Goal: Communication & Community: Answer question/provide support

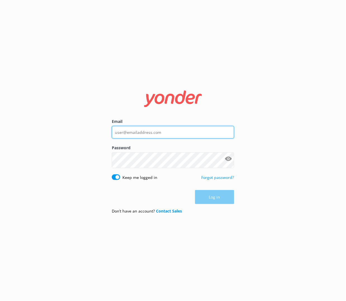
type input "[EMAIL_ADDRESS][DOMAIN_NAME]"
click at [199, 204] on div "Log in" at bounding box center [173, 197] width 122 height 14
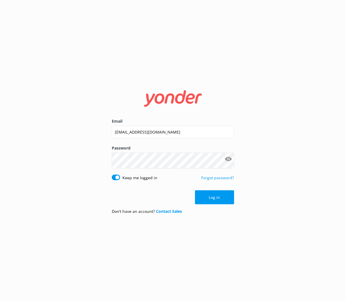
click at [199, 204] on button "Log in" at bounding box center [214, 197] width 39 height 14
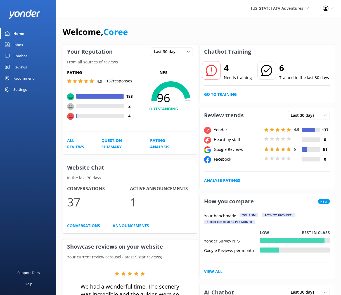
click at [27, 73] on div "Reviews" at bounding box center [19, 67] width 13 height 11
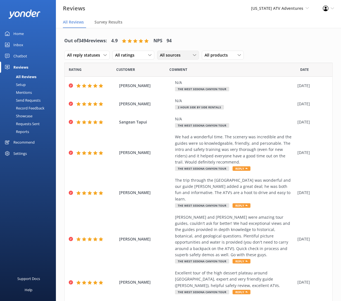
click at [184, 58] on span "All sources" at bounding box center [172, 55] width 24 height 6
click at [198, 115] on div "Google reviews" at bounding box center [181, 112] width 33 height 6
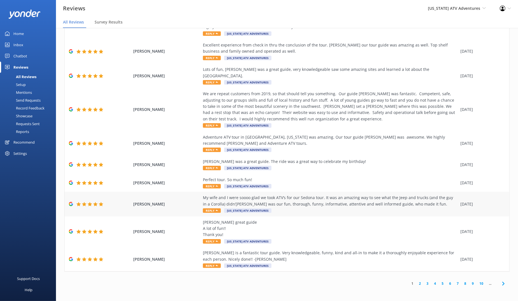
scroll to position [14, 0]
click at [346, 281] on link "4" at bounding box center [435, 283] width 8 height 5
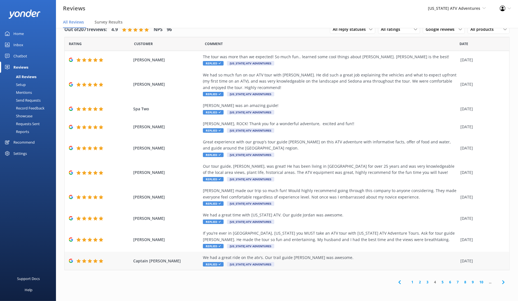
scroll to position [97, 0]
click at [346, 279] on link "3" at bounding box center [427, 281] width 8 height 5
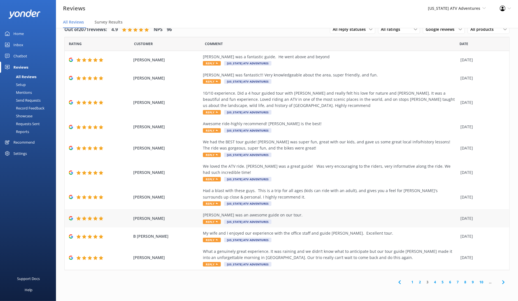
scroll to position [81, 0]
click at [216, 262] on span "Reply" at bounding box center [212, 264] width 18 height 4
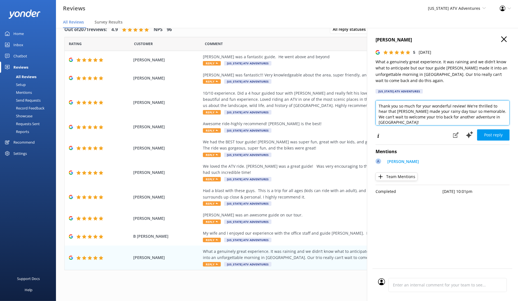
click at [346, 125] on textarea "Thank you so much for your wonderful review! We're thrilled to hear that Adam m…" at bounding box center [442, 112] width 134 height 25
type textarea "Thank you so much for your wonderful review! We're thrilled to hear that Adam m…"
click at [346, 140] on button "Post reply" at bounding box center [493, 134] width 32 height 11
click at [217, 237] on span "Reply" at bounding box center [212, 239] width 18 height 4
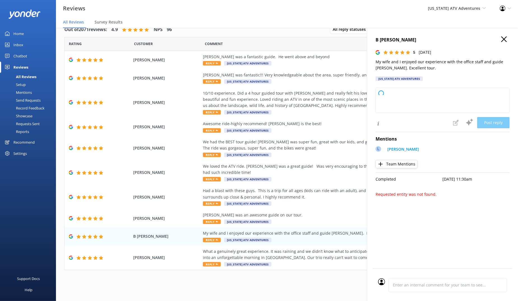
type textarea "Thank you so much for your kind words! We're delighted you and your wife had a …"
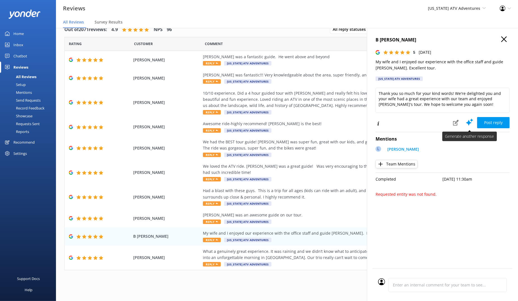
click at [346, 126] on use at bounding box center [469, 122] width 7 height 7
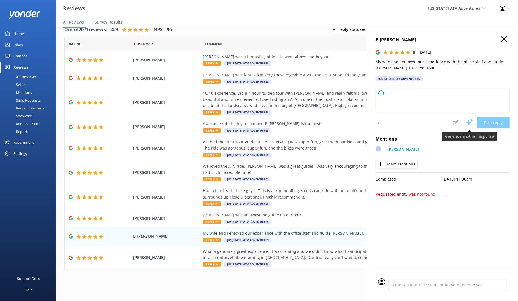
type textarea "Thank you so much for your wonderful review! We're delighted to hear you and yo…"
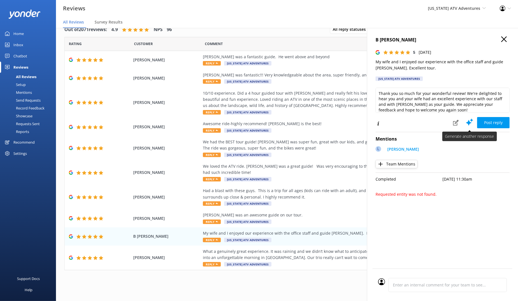
click at [346, 126] on use at bounding box center [469, 122] width 7 height 7
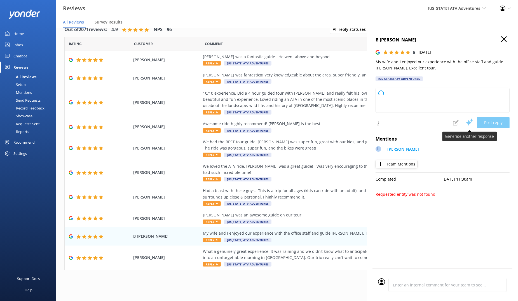
type textarea "Thank you so much for your wonderful review! We're delighted to hear you and yo…"
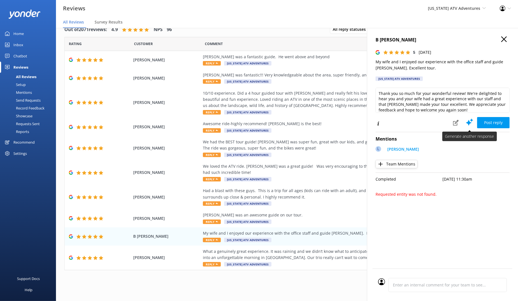
click at [346, 126] on use at bounding box center [469, 122] width 7 height 7
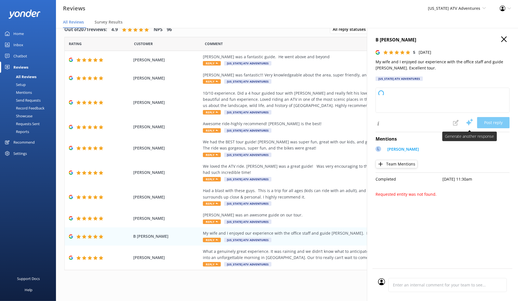
type textarea "Thank you so much for your wonderful review! We’re delighted you and your wife …"
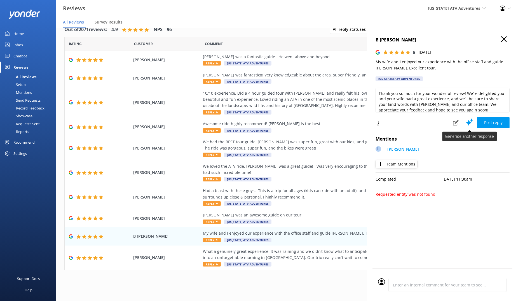
click at [346, 126] on use at bounding box center [469, 122] width 7 height 7
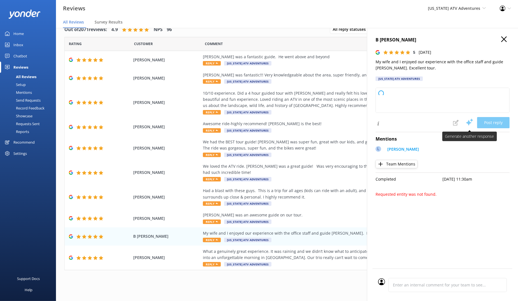
type textarea "Thank you so much for your wonderful review! We’re delighted to hear that you a…"
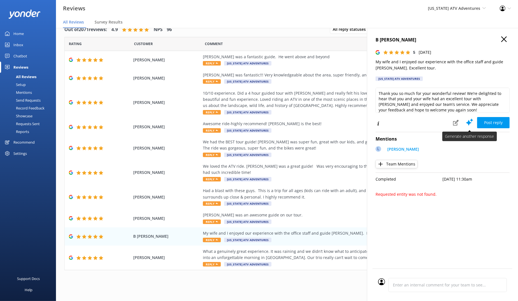
click at [346, 126] on use at bounding box center [469, 122] width 7 height 7
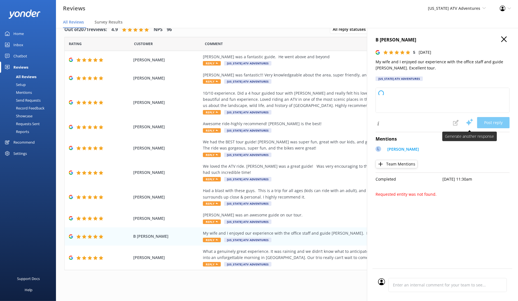
type textarea "Thank you so much for your kind words and wonderful rating! We're thrilled to h…"
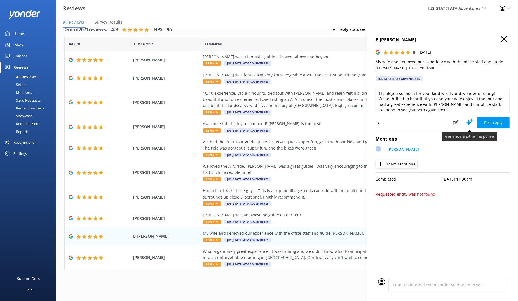
click at [346, 126] on use at bounding box center [469, 122] width 7 height 7
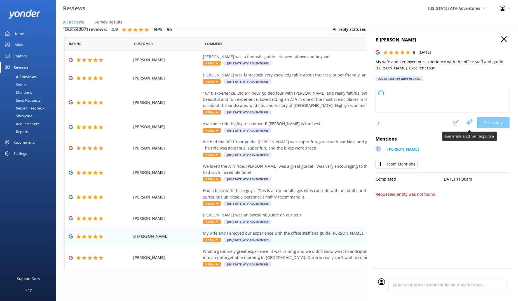
type textarea "Thank you so much for your kind words! We're thrilled you and your wife had a g…"
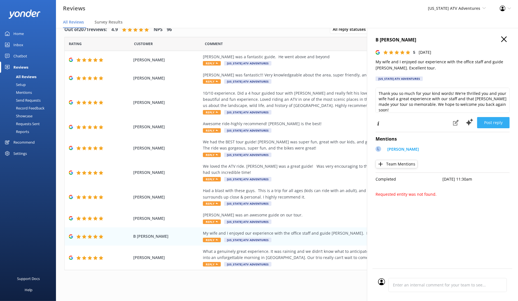
click at [346, 128] on button "Post reply" at bounding box center [493, 122] width 32 height 11
click at [215, 237] on span "Reply" at bounding box center [212, 239] width 18 height 4
click at [225, 212] on div "Adam was an awesome guide on our tour." at bounding box center [330, 215] width 254 height 6
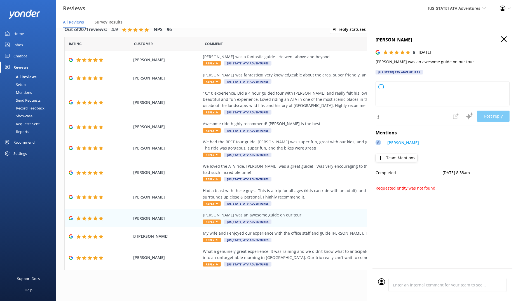
type textarea "Thank you so much for your wonderful review! We're delighted to hear that you h…"
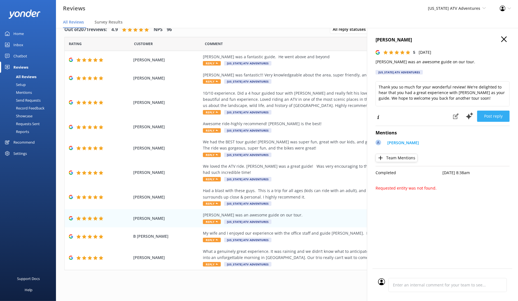
click at [346, 122] on button "Post reply" at bounding box center [493, 115] width 32 height 11
drag, startPoint x: 451, startPoint y: 248, endPoint x: 429, endPoint y: 234, distance: 25.9
click at [346, 248] on div "Scott Tewell 5 Wed, 24th Sep 2025 Adam was an awesome guide on our tour. Arizon…" at bounding box center [442, 178] width 151 height 301
click at [254, 145] on div "We had the BEST tour guide! Adam was super fun, great with our kids, and gave u…" at bounding box center [330, 145] width 254 height 13
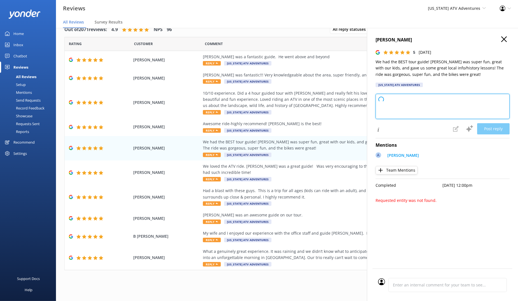
click at [346, 119] on textarea "To enrich screen reader interactions, please activate Accessibility in Grammarl…" at bounding box center [442, 106] width 134 height 25
type textarea "Thank you so much for your wonderful review! We're thrilled to hear you had a f…"
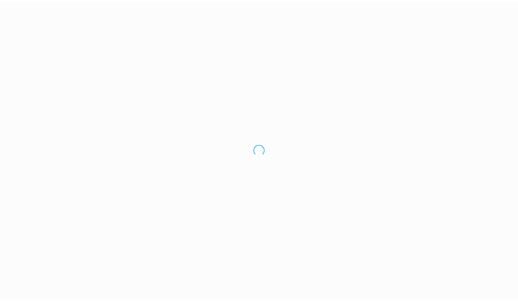
scroll to position [14, 0]
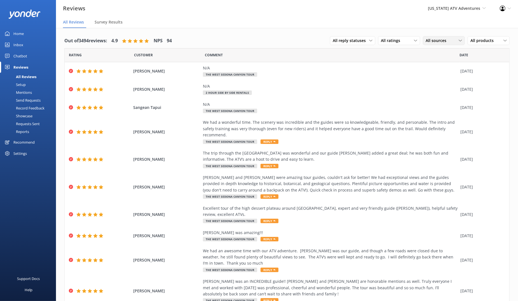
click at [425, 44] on span "All sources" at bounding box center [437, 40] width 24 height 6
click at [431, 100] on div "Google reviews" at bounding box center [447, 98] width 33 height 6
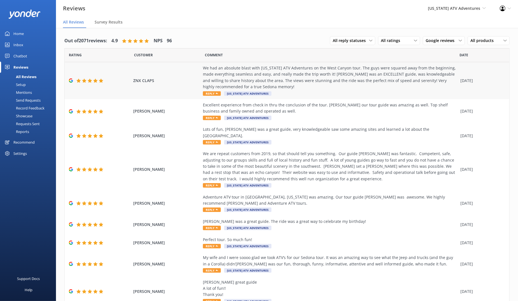
click at [299, 90] on div "We had an absolute blast with Arizona ATV Adventures on the West Canyon tour. T…" at bounding box center [330, 77] width 254 height 25
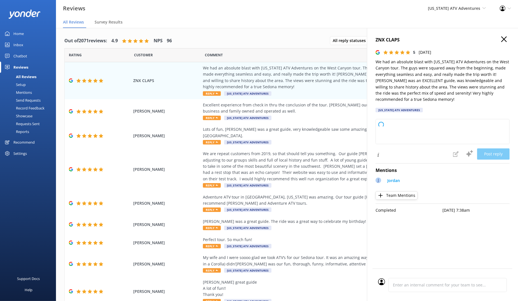
type textarea "Thank you so much for your fantastic review! We're thrilled to hear you had suc…"
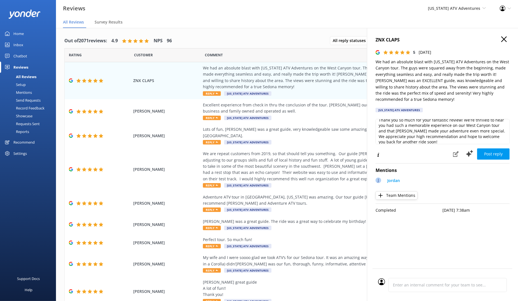
scroll to position [10, 0]
click at [486, 159] on button "Post reply" at bounding box center [493, 153] width 32 height 11
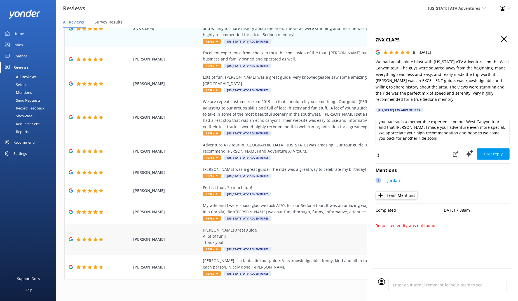
scroll to position [0, 0]
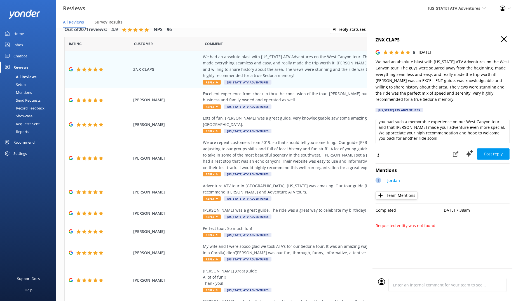
click at [269, 51] on div "Comment" at bounding box center [332, 44] width 254 height 14
click at [300, 103] on div "Excellent experience from check in thru the conclusion of the tour. Jordan our …" at bounding box center [330, 97] width 254 height 13
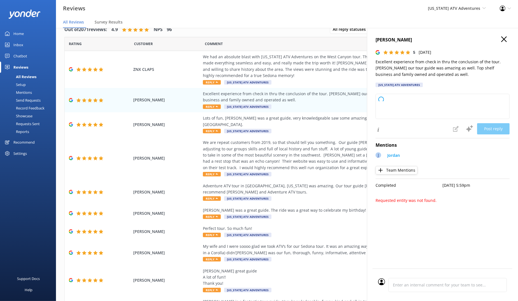
type textarea "Thank you so much for your wonderful review! We're thrilled you had an excellen…"
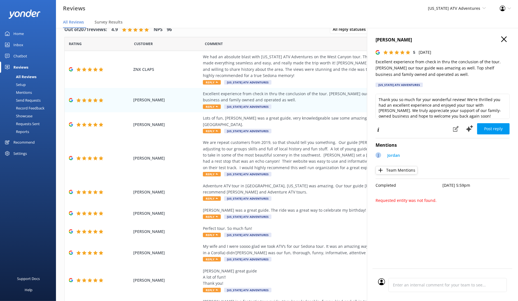
click at [501, 42] on icon "button" at bounding box center [504, 39] width 6 height 6
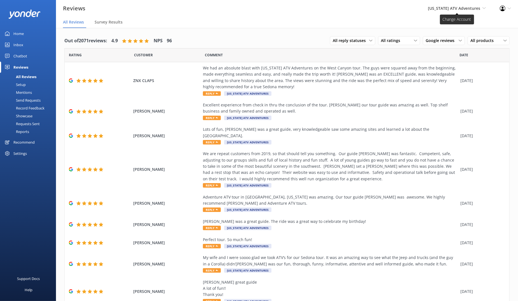
click at [434, 11] on span "[US_STATE] ATV Adventures" at bounding box center [454, 8] width 52 height 5
click at [437, 29] on link "[US_STATE] Safari Jeep Tours" at bounding box center [465, 23] width 56 height 13
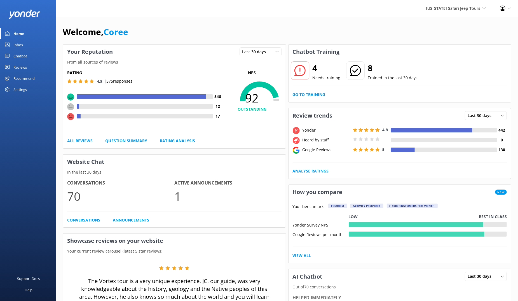
click at [22, 73] on div "Reviews" at bounding box center [19, 67] width 13 height 11
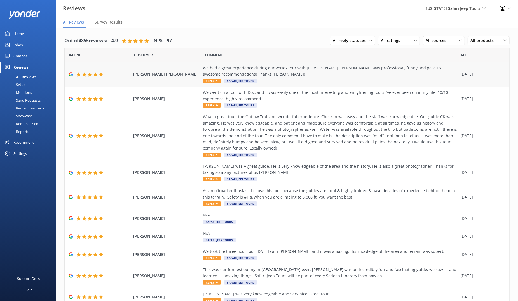
click at [211, 83] on span "Reply" at bounding box center [212, 81] width 18 height 4
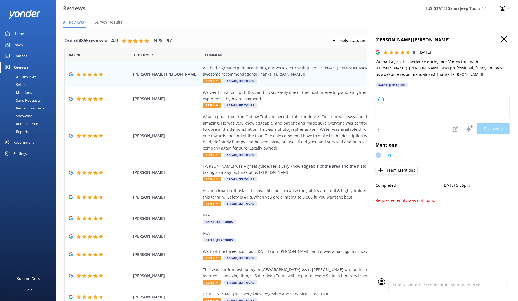
type textarea "Thanks so much for joining us on the Vortex tour! We’re lucky to have Phil on t…"
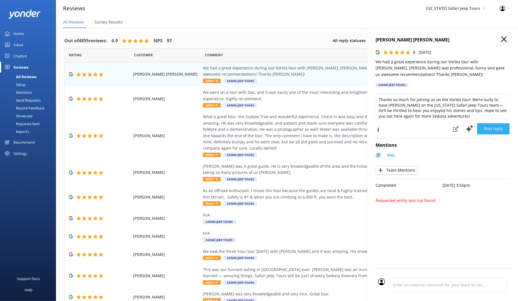
click at [490, 134] on button "Post reply" at bounding box center [493, 128] width 32 height 11
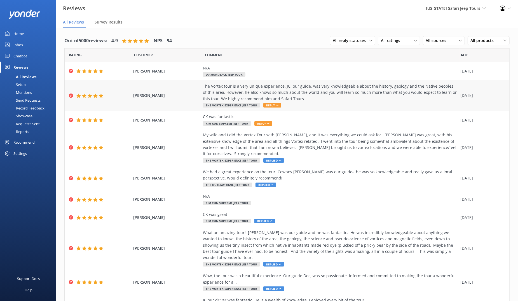
click at [324, 102] on div "The Vortex tour is a very unique experience. JC, our guide, was very knowledgea…" at bounding box center [330, 92] width 254 height 19
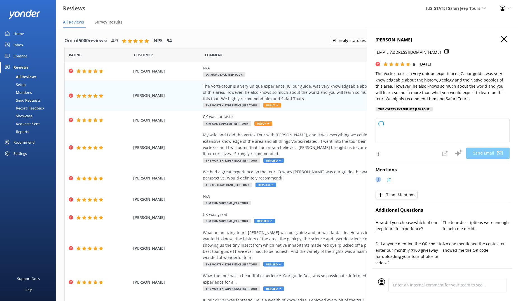
type textarea "Thanks so much, Renee! We’re thrilled you enjoyed the Vortex tour with JC—he re…"
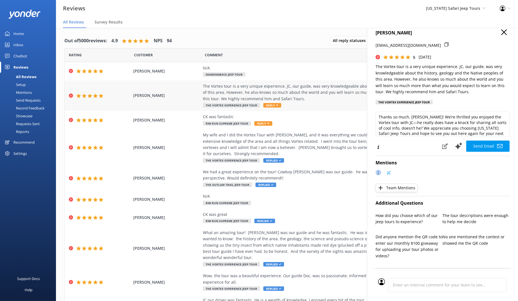
scroll to position [7, 0]
click at [500, 36] on h4 "Renee Greif" at bounding box center [442, 32] width 134 height 7
click at [501, 35] on icon "button" at bounding box center [504, 32] width 6 height 6
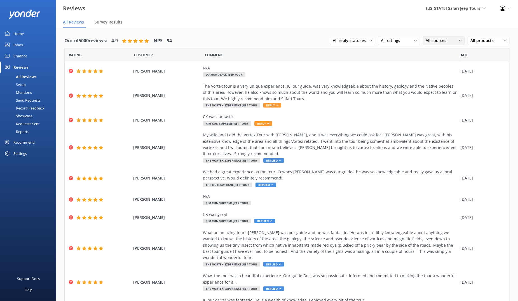
click at [435, 44] on div "All sources" at bounding box center [443, 40] width 39 height 6
click at [431, 89] on div "Google reviews" at bounding box center [447, 86] width 33 height 6
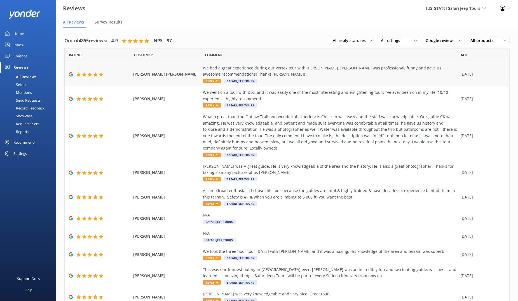
click at [218, 82] on icon at bounding box center [217, 81] width 2 height 2
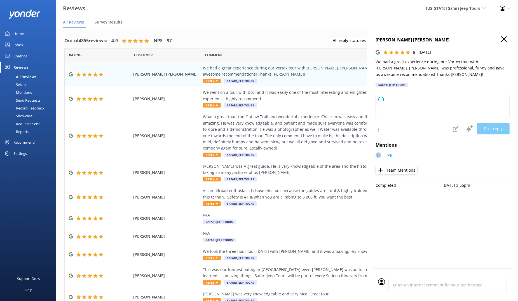
type textarea "Thanks so much for joining us on the Vortex tour! We’re lucky to have Phil on t…"
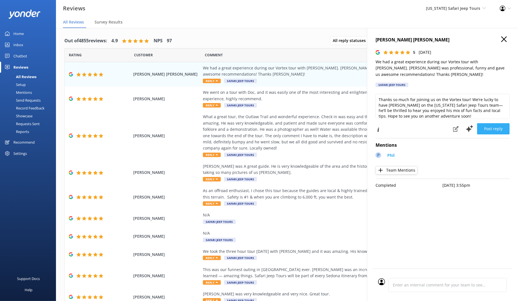
click at [481, 134] on button "Post reply" at bounding box center [493, 128] width 32 height 11
drag, startPoint x: 424, startPoint y: 249, endPoint x: 337, endPoint y: 246, distance: 87.0
click at [367, 246] on div "Paulina Ian 5 Mon, 6th Oct 2025 We had a great experience during our Vortex tou…" at bounding box center [442, 178] width 151 height 301
copy p "Requested entity was not found."
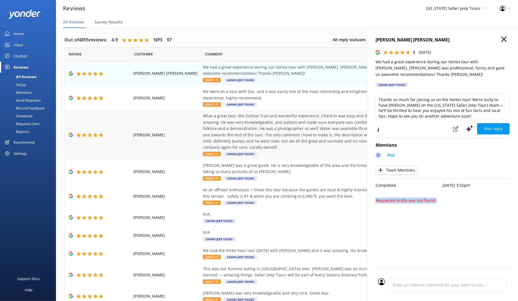
scroll to position [1, 0]
click at [230, 150] on div "What a great tour, the Outlaw Trail and wonderful experience. Check in was easy…" at bounding box center [330, 130] width 254 height 37
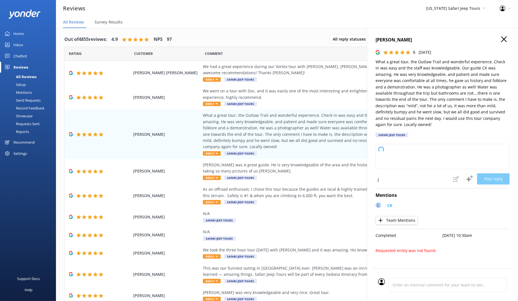
click at [495, 44] on h4 "Lynn Easley" at bounding box center [442, 39] width 134 height 7
click at [501, 42] on icon "button" at bounding box center [504, 39] width 6 height 6
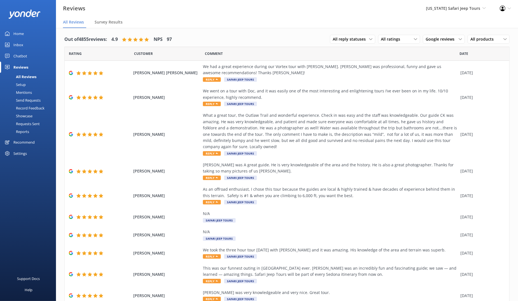
click at [24, 39] on div "Home" at bounding box center [18, 33] width 10 height 11
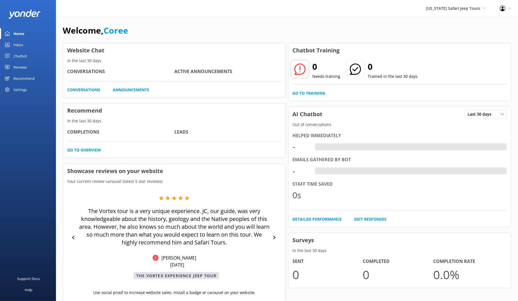
click at [27, 62] on div "Chatbot" at bounding box center [20, 55] width 14 height 11
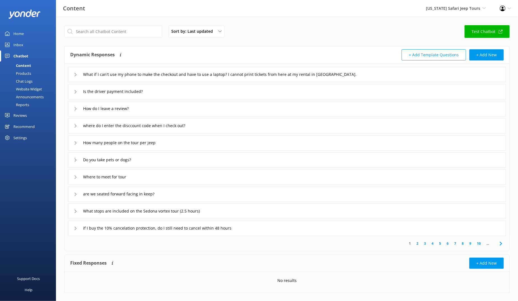
click at [23, 50] on div "Inbox" at bounding box center [18, 44] width 10 height 11
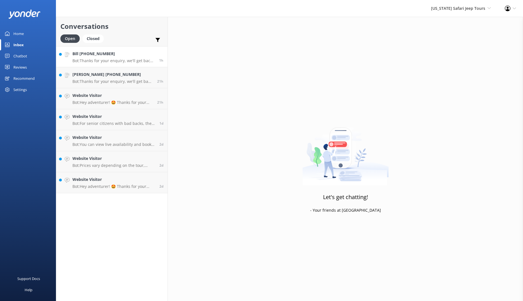
click at [144, 63] on p "Bot: Thanks for your enquiry, we'll get back to you as soon as we can during op…" at bounding box center [113, 60] width 83 height 5
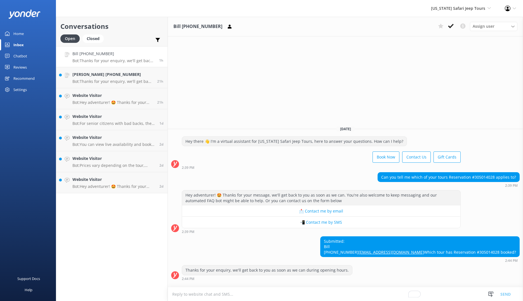
click at [489, 172] on div "Can you tell me which of your tours Reservation #305014028 applies to?" at bounding box center [449, 177] width 142 height 10
click at [143, 84] on div "[PERSON_NAME] [PHONE_NUMBER] Bot: Thanks for your enquiry, we'll get back to yo…" at bounding box center [112, 77] width 81 height 12
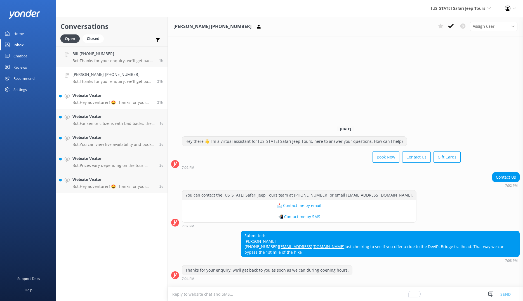
click at [129, 98] on h4 "Website Visitor" at bounding box center [112, 95] width 81 height 6
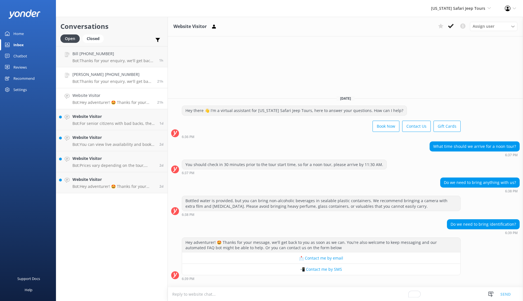
click at [143, 77] on h4 "[PERSON_NAME] [PHONE_NUMBER]" at bounding box center [112, 74] width 81 height 6
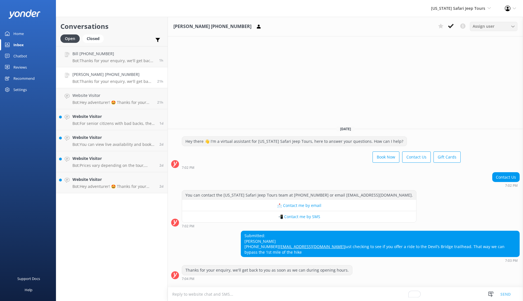
click at [474, 29] on span "Assign user" at bounding box center [484, 26] width 22 height 6
click at [473, 86] on div "Customer Service" at bounding box center [487, 83] width 28 height 6
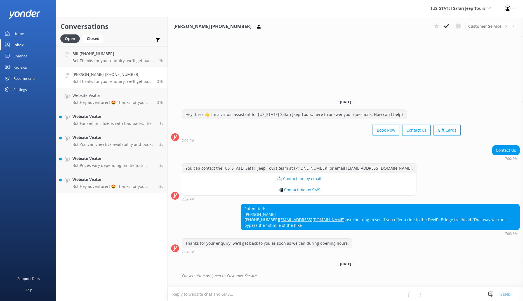
scroll to position [24, 0]
click at [142, 126] on p "Bot: For senior citizens with bad backs, the MILD tours such as Call of the Can…" at bounding box center [113, 123] width 83 height 5
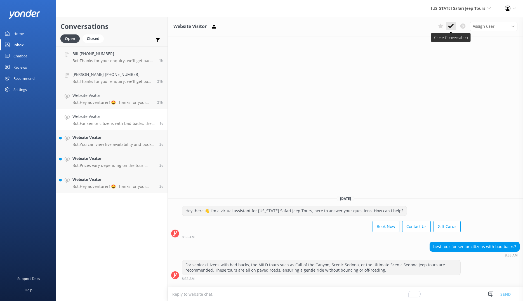
click at [446, 29] on button at bounding box center [451, 26] width 10 height 8
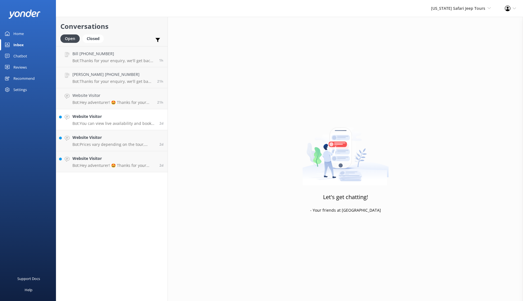
click at [138, 126] on div "Website Visitor Bot: You can view live availability and book The Wildlife Tour …" at bounding box center [113, 119] width 83 height 12
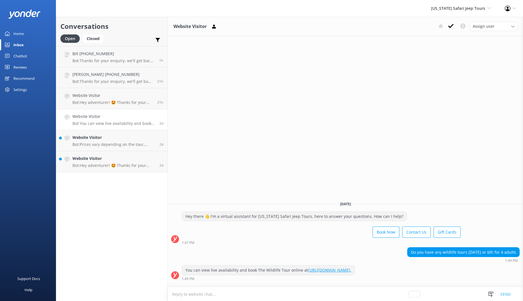
click at [448, 28] on use at bounding box center [451, 26] width 6 height 4
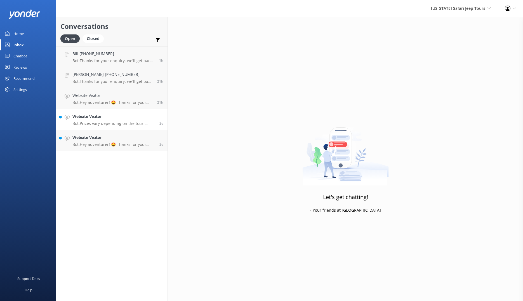
click at [151, 126] on p "Bot: Prices vary depending on the tour, season, and availability. For the most …" at bounding box center [113, 123] width 83 height 5
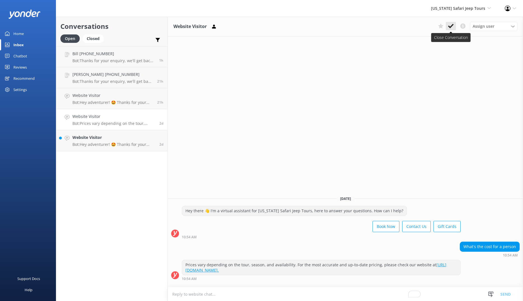
click at [448, 28] on use at bounding box center [451, 26] width 6 height 4
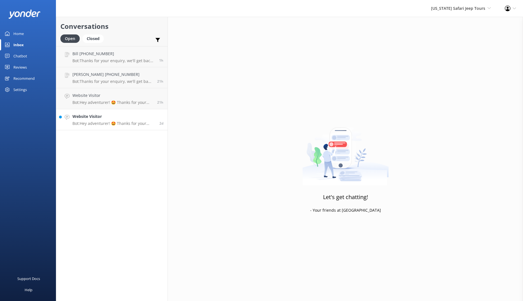
click at [152, 119] on h4 "Website Visitor" at bounding box center [113, 116] width 83 height 6
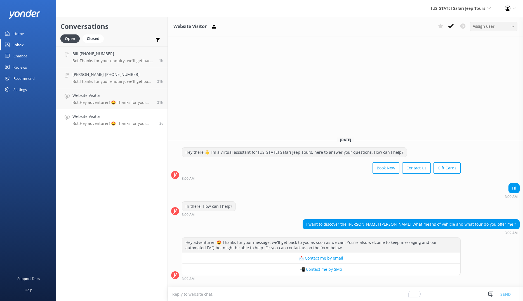
click at [479, 29] on span "Assign user" at bounding box center [484, 26] width 22 height 6
click at [446, 30] on button at bounding box center [451, 26] width 10 height 8
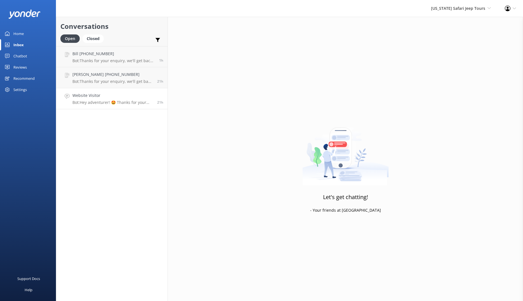
click at [153, 105] on div "Website Visitor Bot: Hey adventurer! 🤩 Thanks for your message, we'll get back …" at bounding box center [112, 98] width 81 height 12
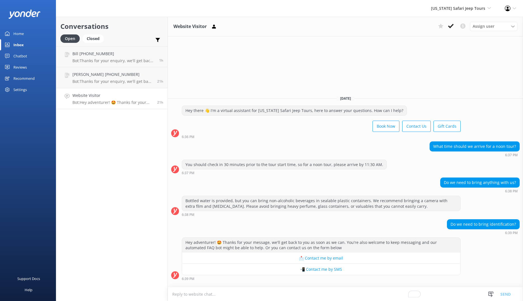
click at [24, 39] on div "Home" at bounding box center [18, 33] width 10 height 11
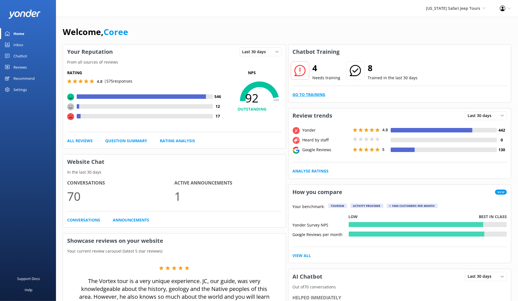
click at [325, 98] on link "Go to Training" at bounding box center [309, 94] width 33 height 6
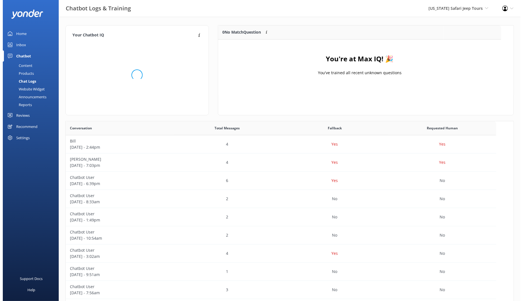
scroll to position [65, 278]
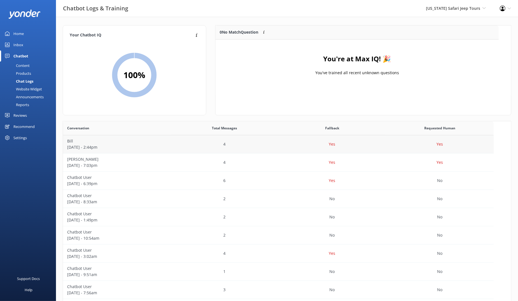
click at [381, 150] on div "Yes" at bounding box center [332, 144] width 108 height 18
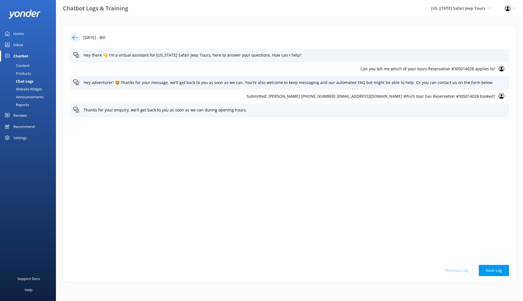
click at [78, 39] on use at bounding box center [75, 37] width 6 height 4
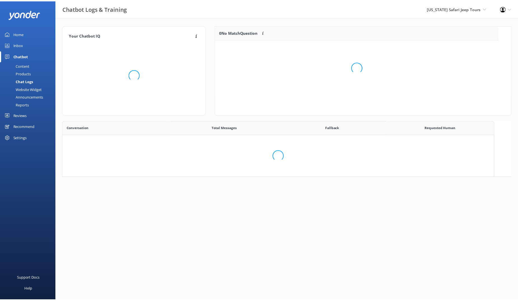
scroll to position [65, 278]
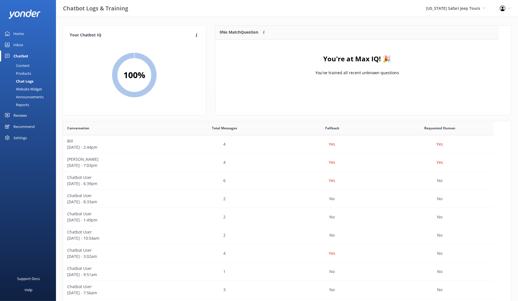
click at [23, 39] on div "Home" at bounding box center [18, 33] width 10 height 11
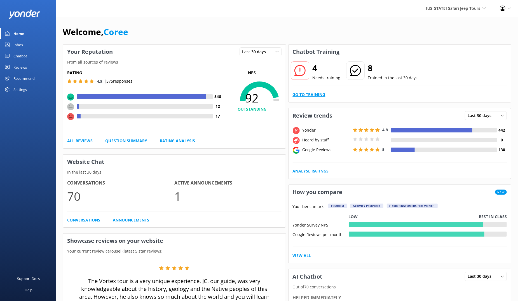
click at [317, 98] on link "Go to Training" at bounding box center [309, 94] width 33 height 6
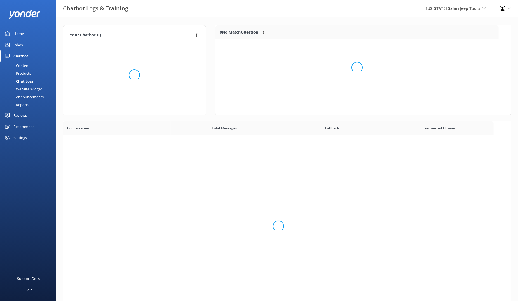
scroll to position [191, 425]
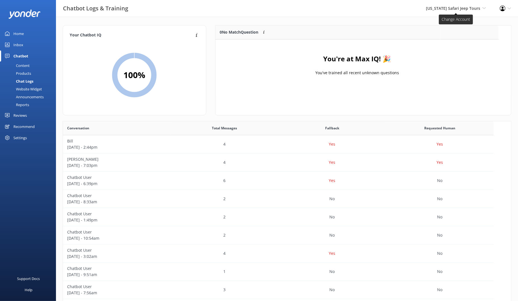
click at [426, 10] on span "[US_STATE] Safari Jeep Tours" at bounding box center [453, 8] width 54 height 5
click at [437, 44] on link "[US_STATE] ATV Adventures" at bounding box center [465, 37] width 56 height 13
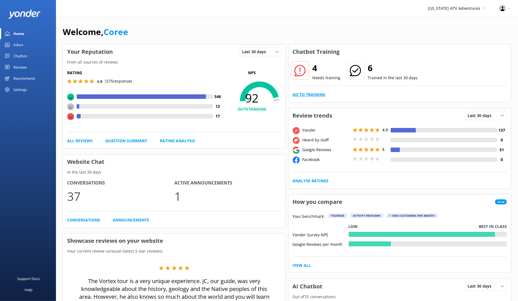
click at [325, 98] on link "Go to Training" at bounding box center [309, 94] width 33 height 6
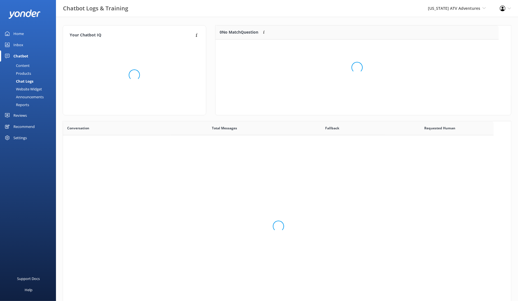
scroll to position [191, 425]
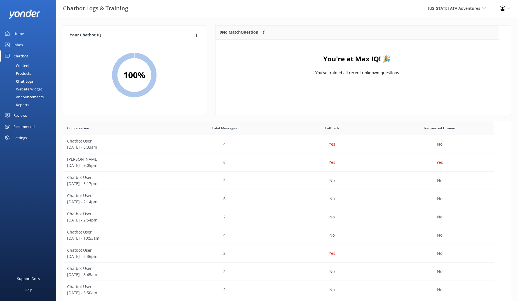
click at [24, 37] on div "Home" at bounding box center [18, 33] width 10 height 11
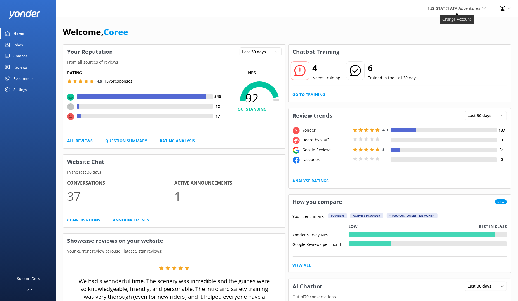
click at [452, 11] on span "[US_STATE] ATV Adventures" at bounding box center [454, 8] width 52 height 5
